Goal: Use online tool/utility: Utilize a website feature to perform a specific function

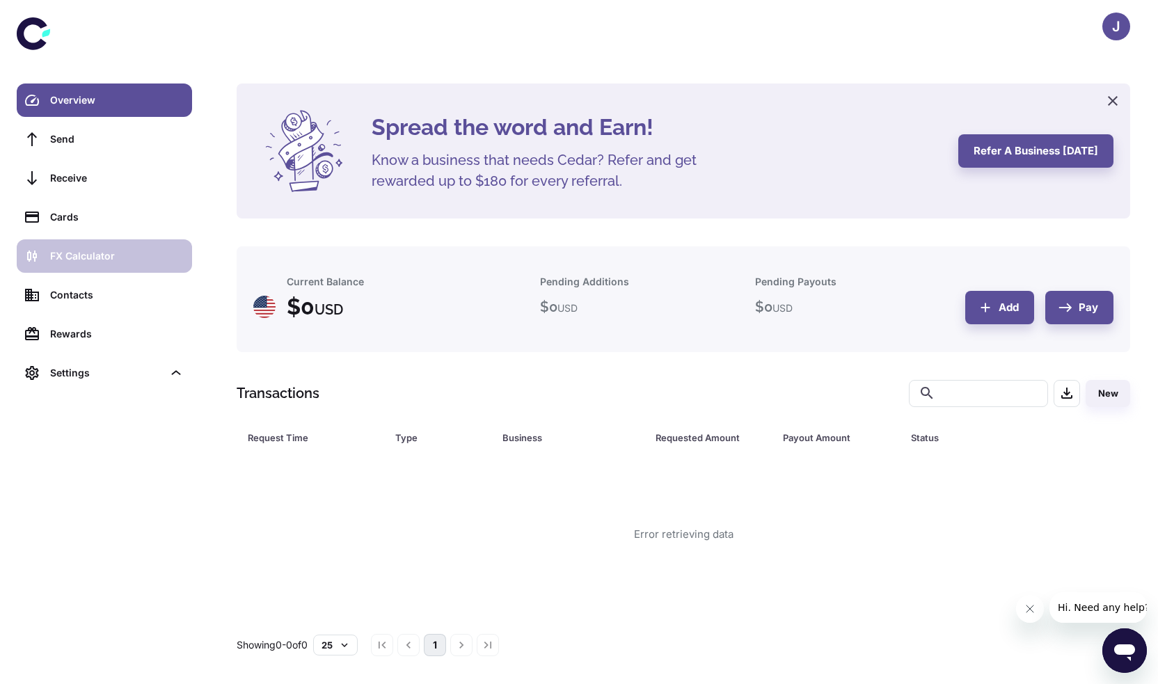
click at [95, 264] on link "FX Calculator" at bounding box center [104, 255] width 175 height 33
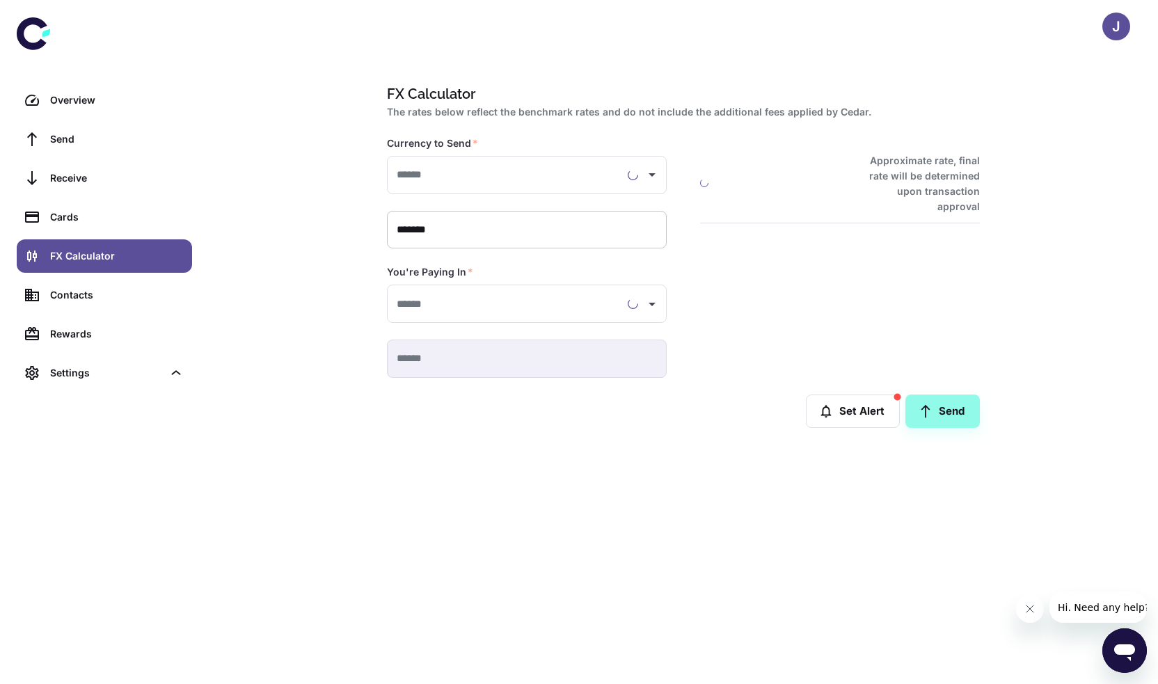
type input "**********"
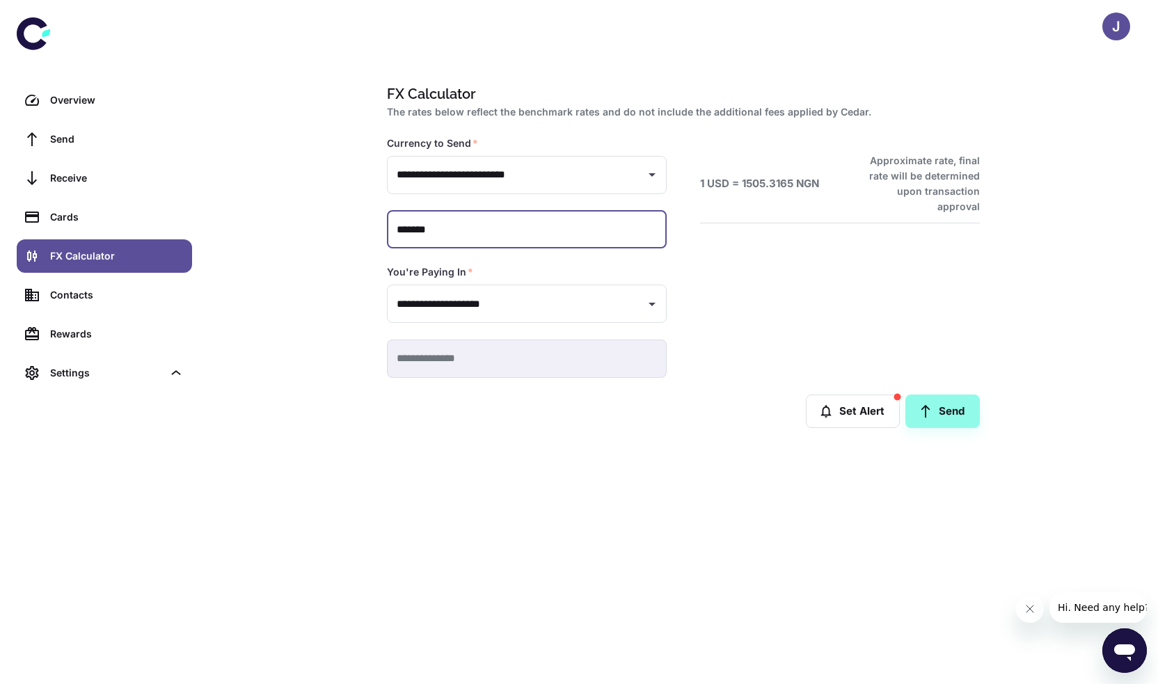
click at [471, 235] on input "*******" at bounding box center [527, 230] width 280 height 38
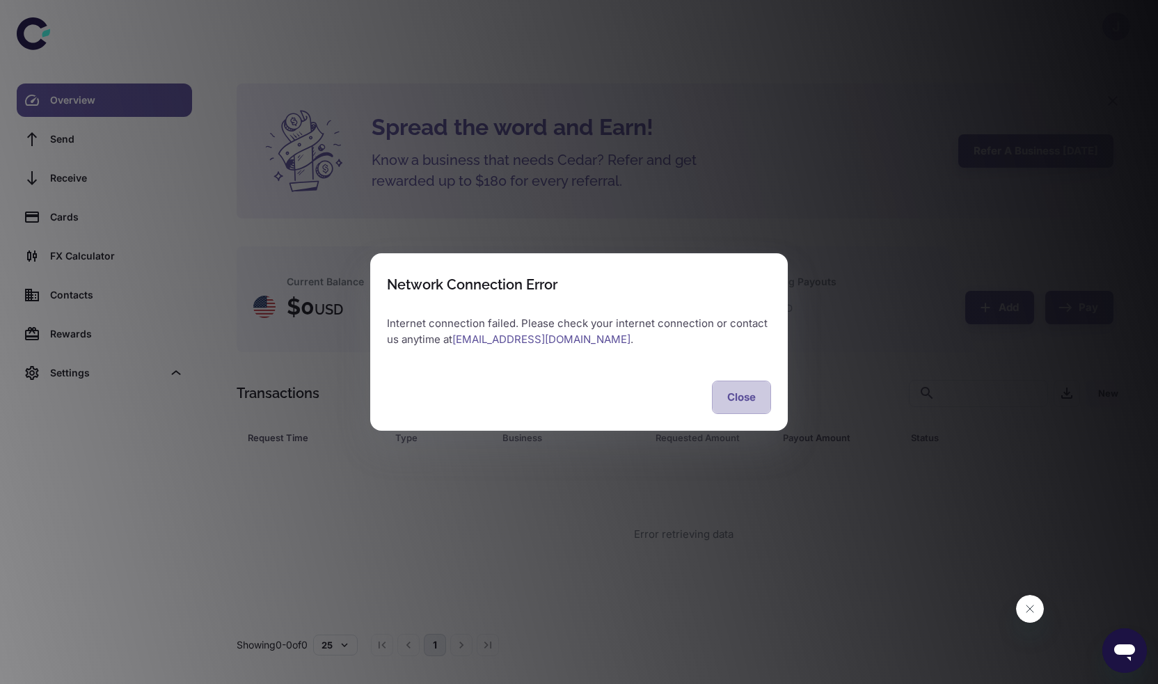
click at [739, 406] on button "Close" at bounding box center [741, 397] width 59 height 33
